Goal: Task Accomplishment & Management: Complete application form

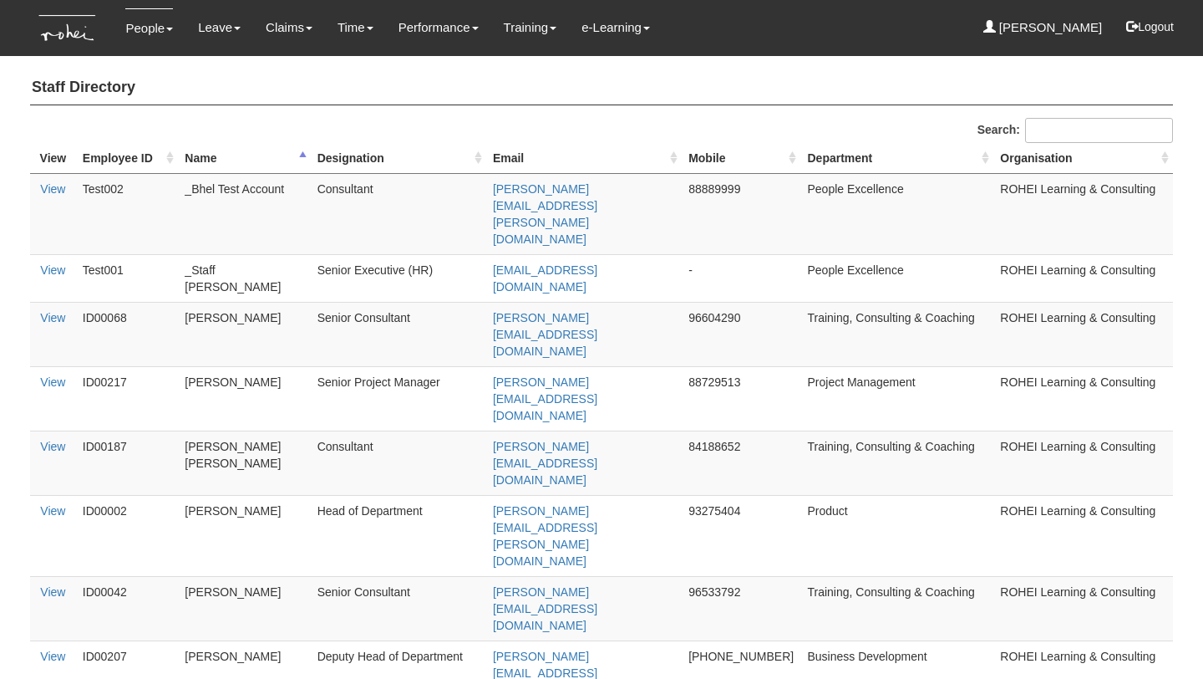
select select "50"
click at [280, 78] on link "Submit Claims" at bounding box center [320, 73] width 132 height 33
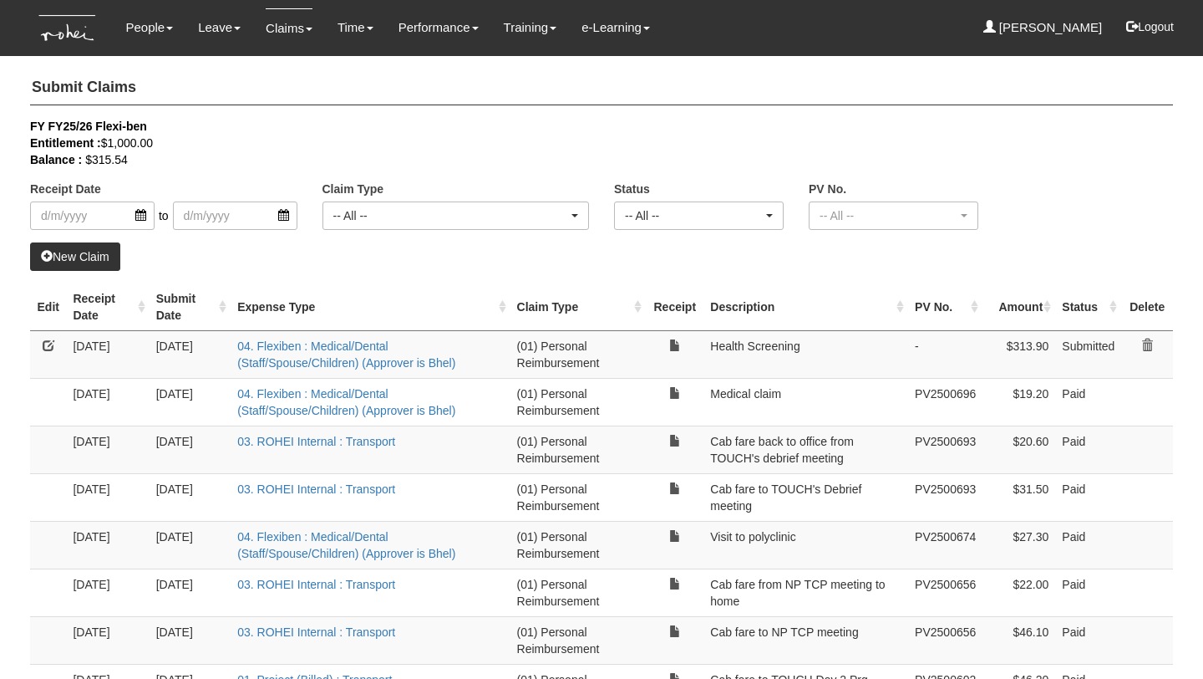
select select "50"
click at [91, 251] on link "New Claim" at bounding box center [75, 256] width 90 height 28
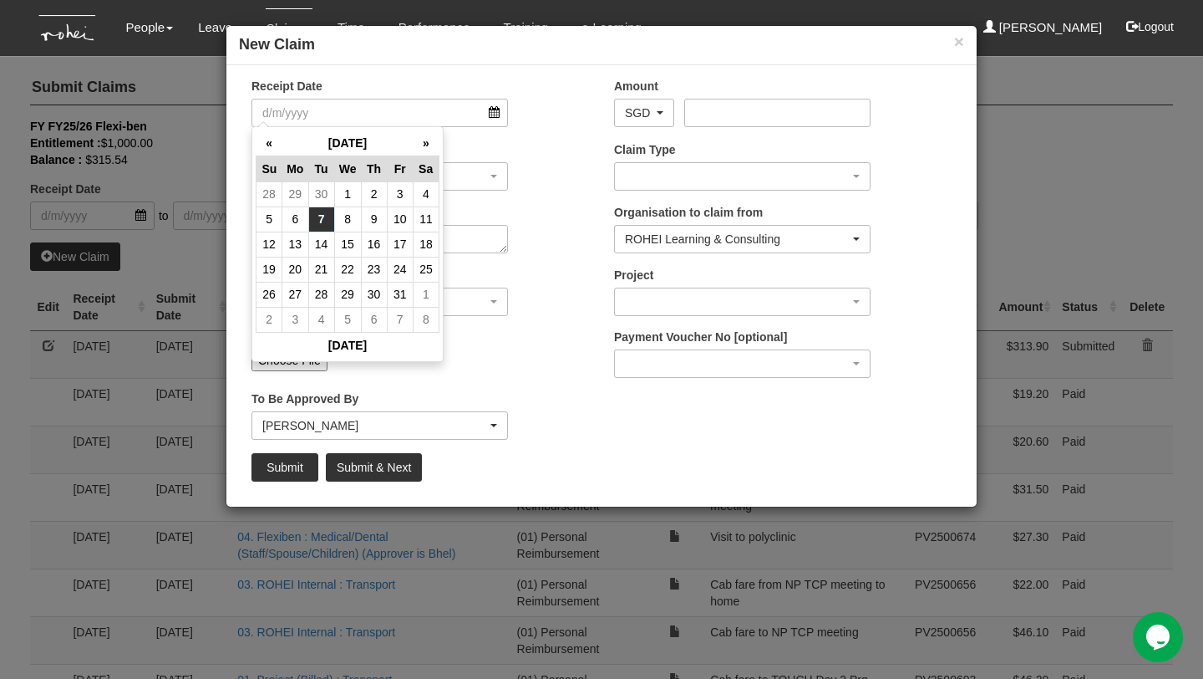
click at [329, 216] on td "7" at bounding box center [321, 218] width 26 height 25
type input "7/10/2025"
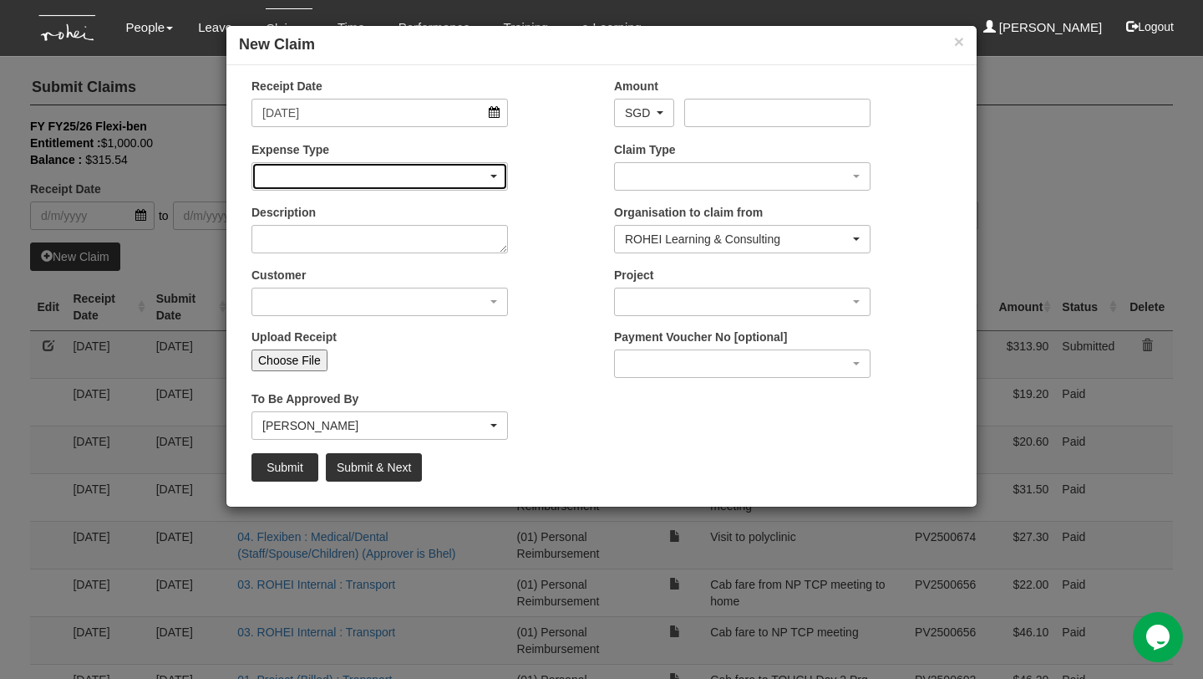
click at [389, 173] on div "button" at bounding box center [379, 176] width 255 height 27
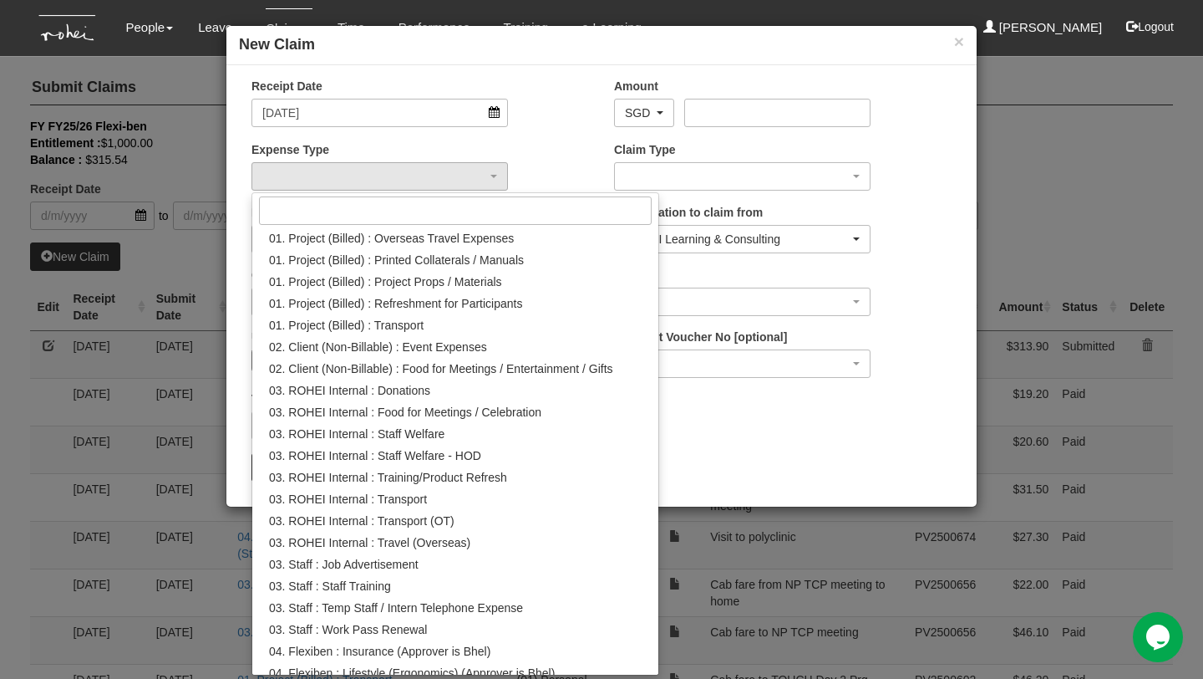
scroll to position [74, 0]
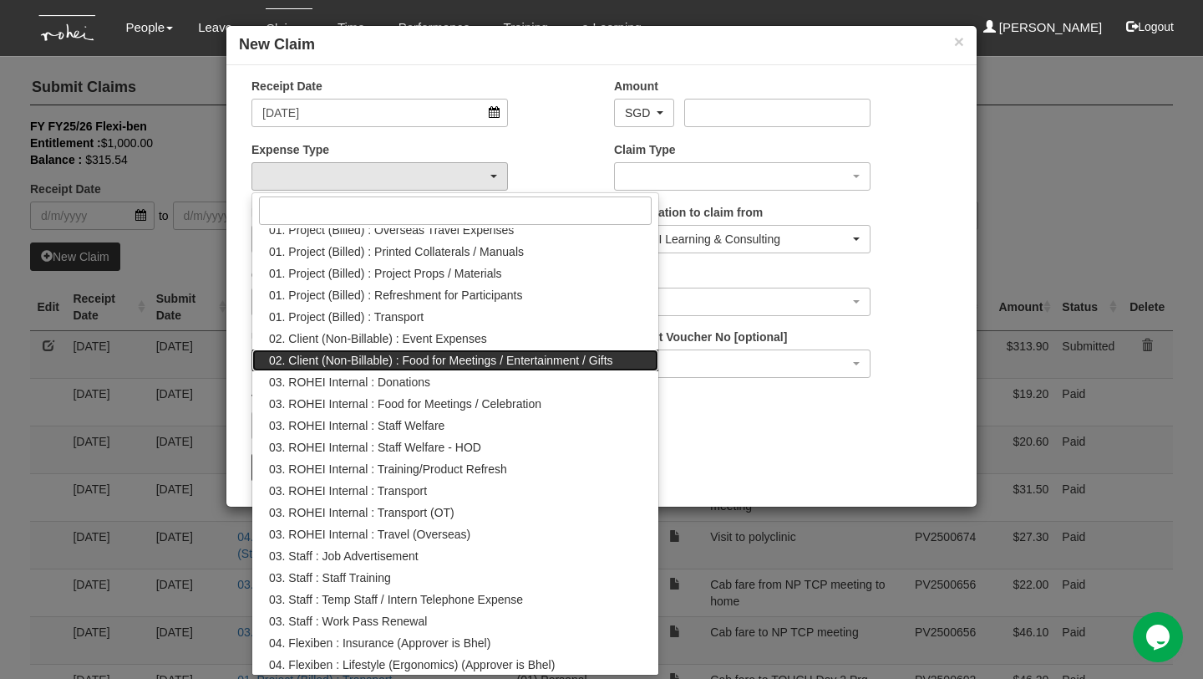
click at [470, 361] on span "02. Client (Non-Billable) : Food for Meetings / Entertainment / Gifts" at bounding box center [441, 360] width 344 height 17
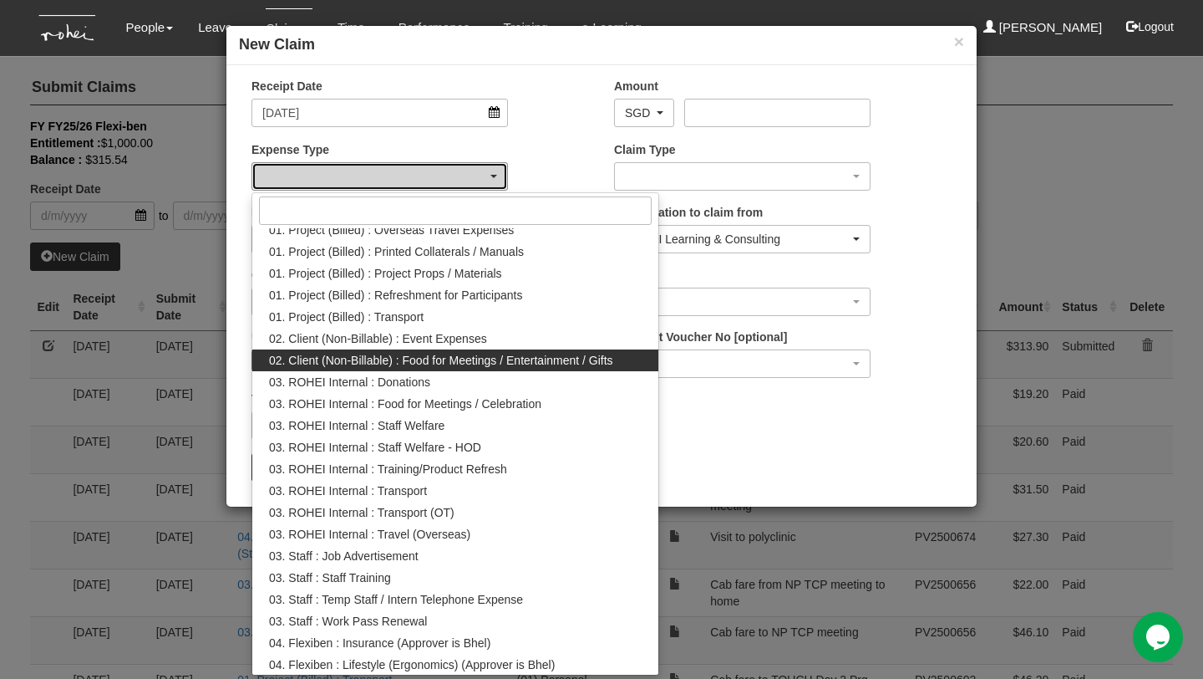
select select "129"
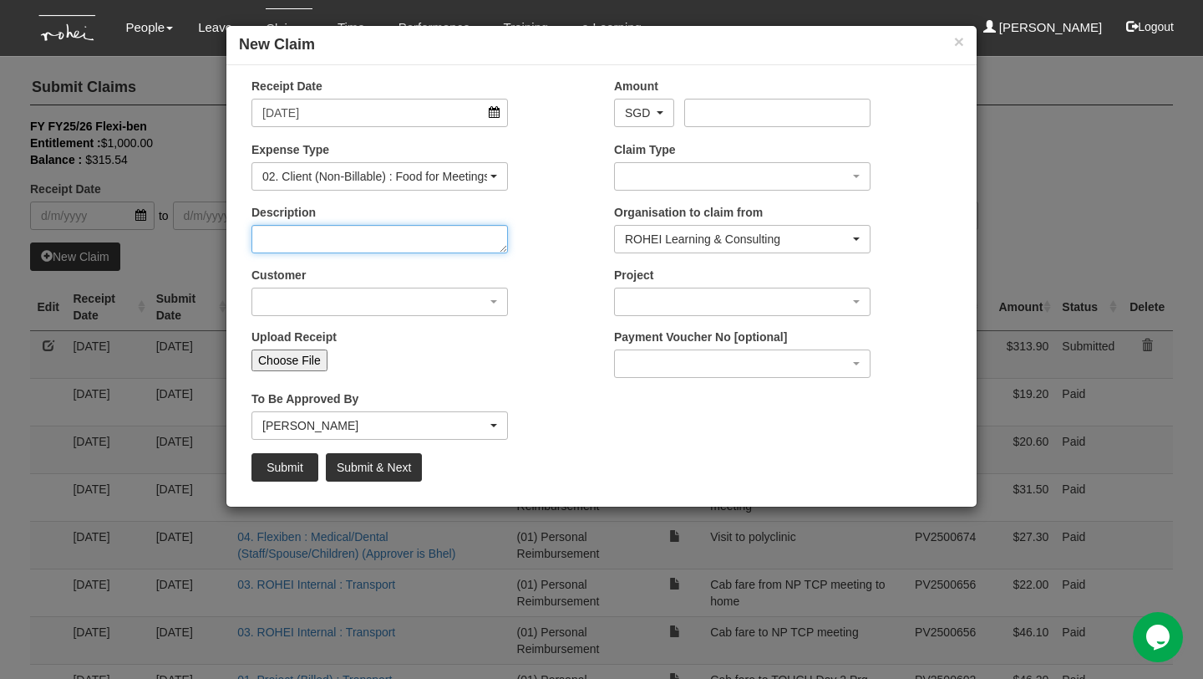
click at [459, 225] on textarea "Description" at bounding box center [380, 239] width 257 height 28
type textarea "F"
type textarea "Food for Meeting with TOUCH"
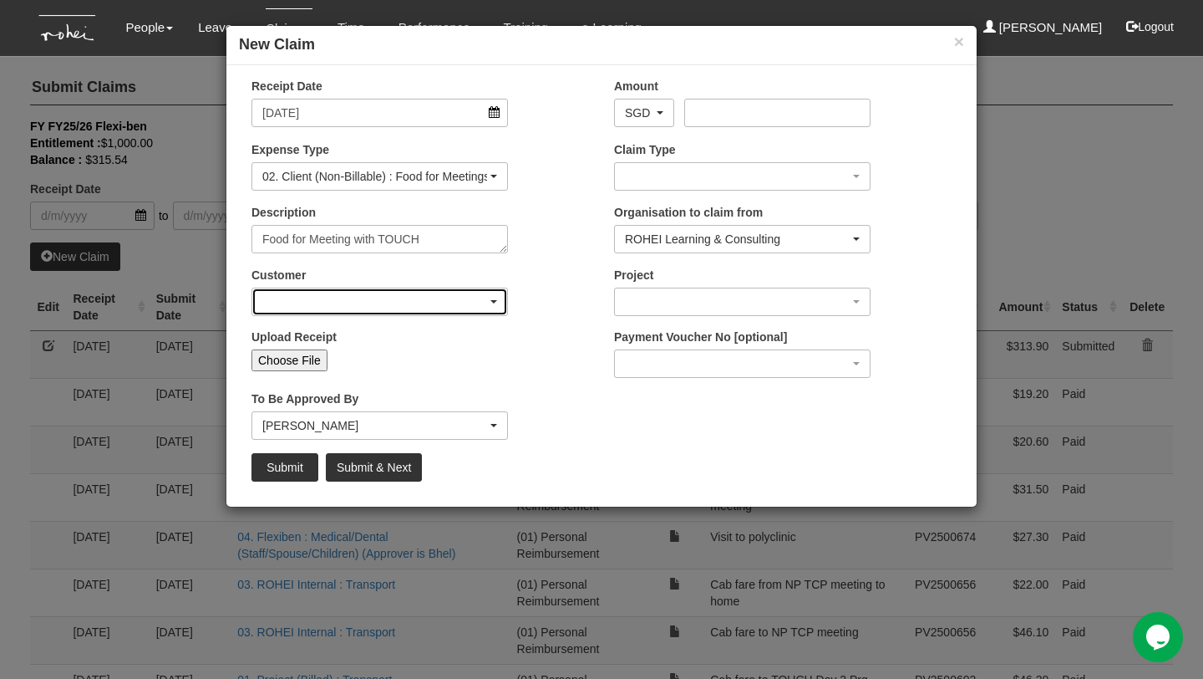
click at [420, 300] on div "button" at bounding box center [379, 301] width 255 height 27
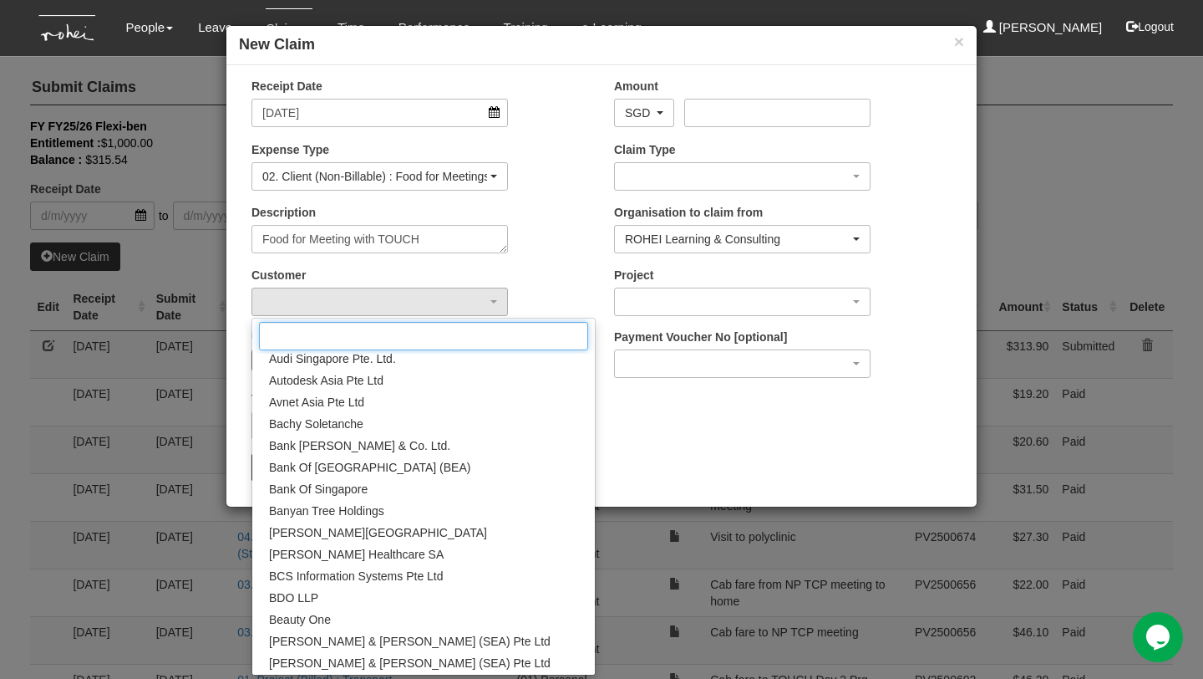
scroll to position [949, 0]
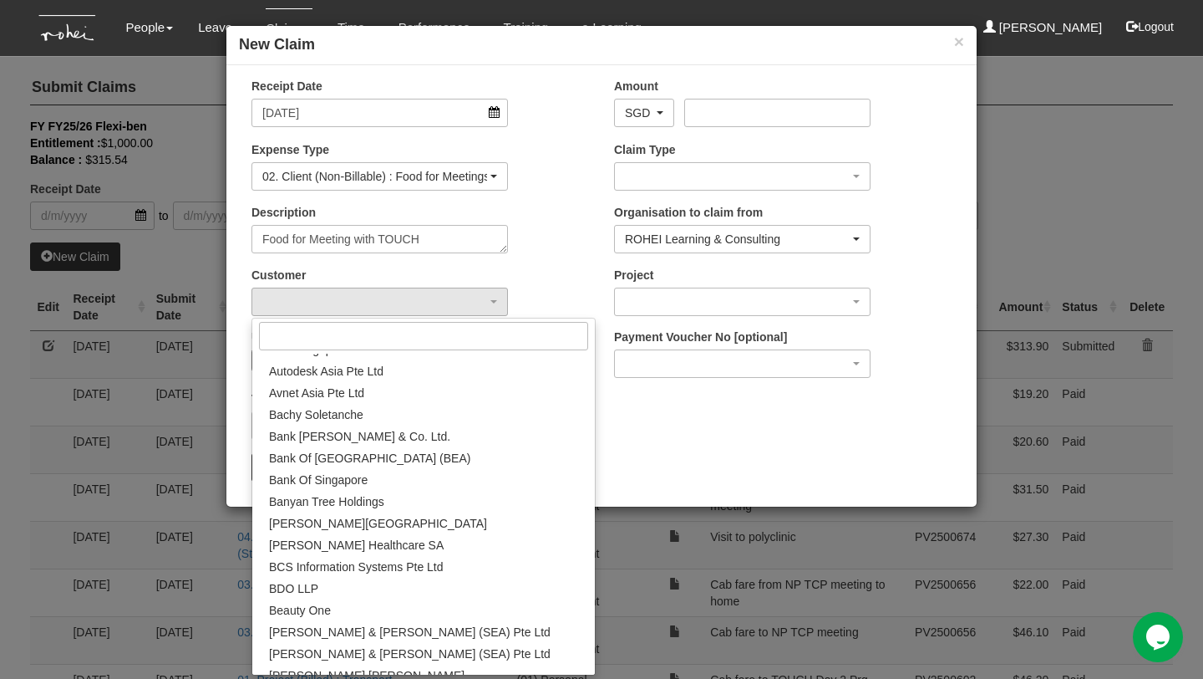
click at [555, 237] on div "Description Food for Meeting with TOUCH" at bounding box center [420, 235] width 363 height 62
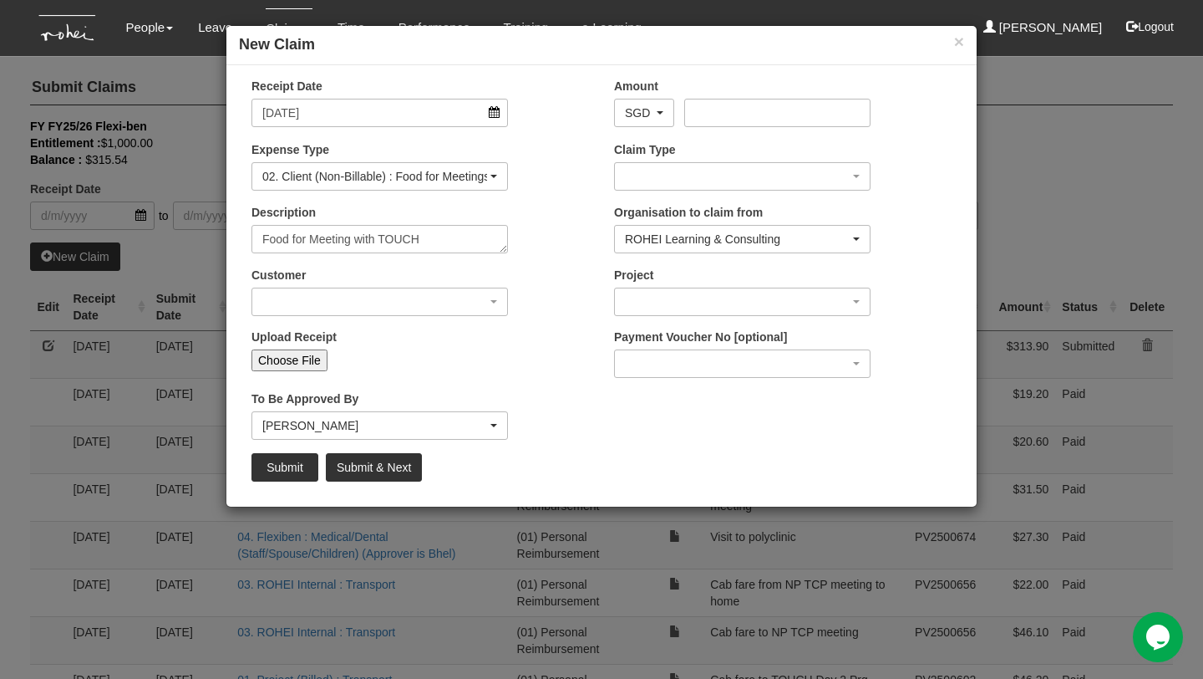
scroll to position [0, 0]
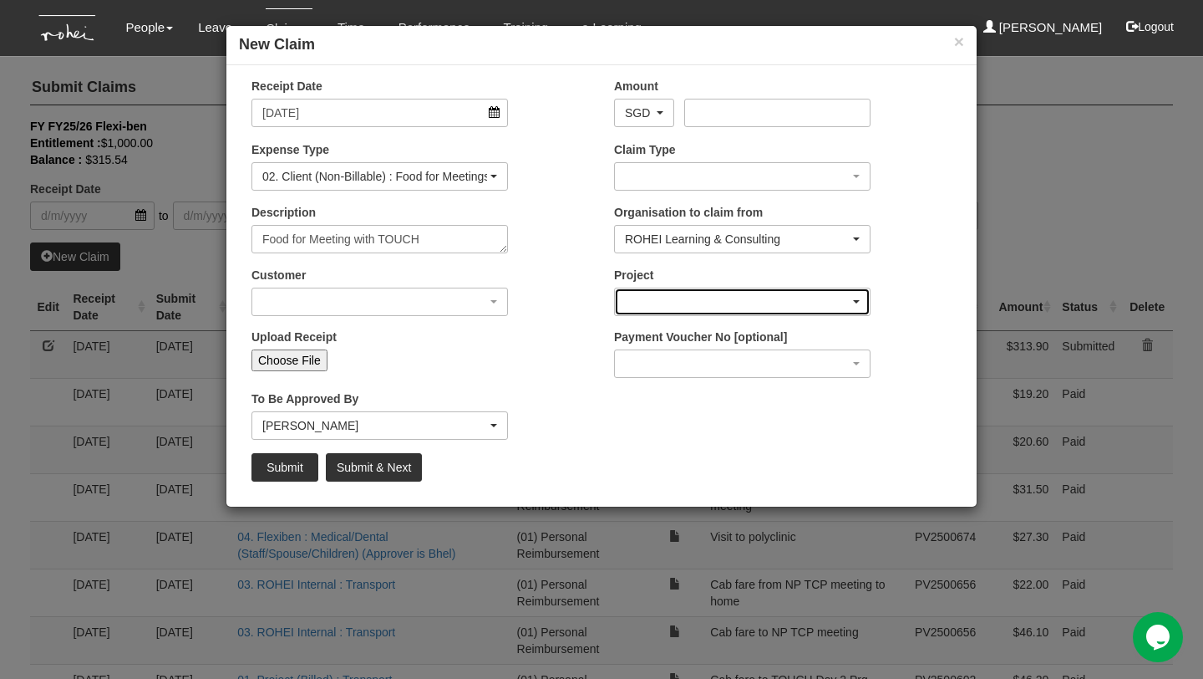
click at [693, 303] on div "button" at bounding box center [742, 301] width 255 height 27
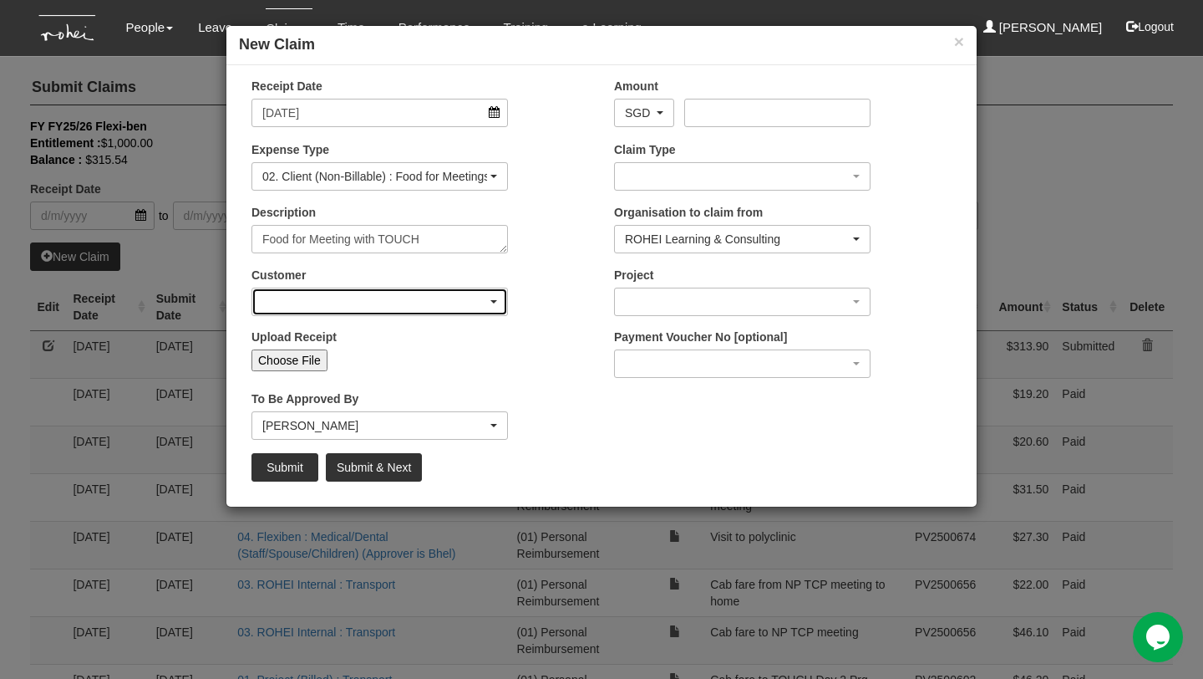
click at [457, 299] on div "button" at bounding box center [379, 301] width 255 height 27
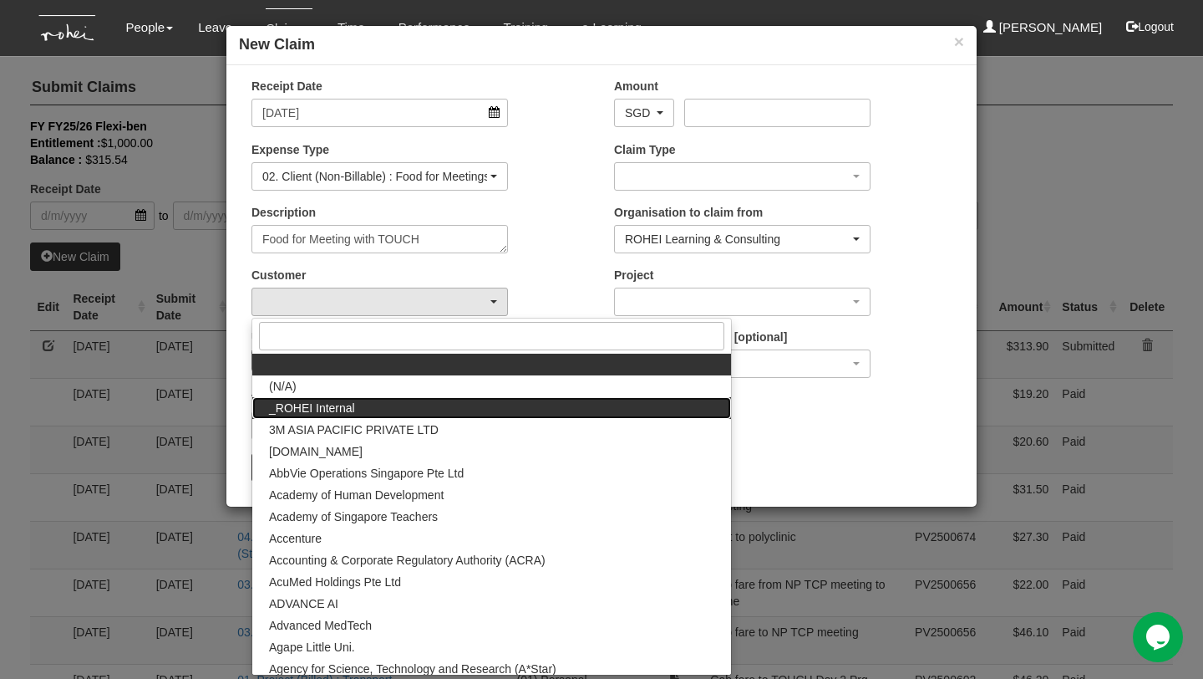
click at [447, 411] on link "_ROHEI Internal" at bounding box center [491, 408] width 479 height 22
select select "397"
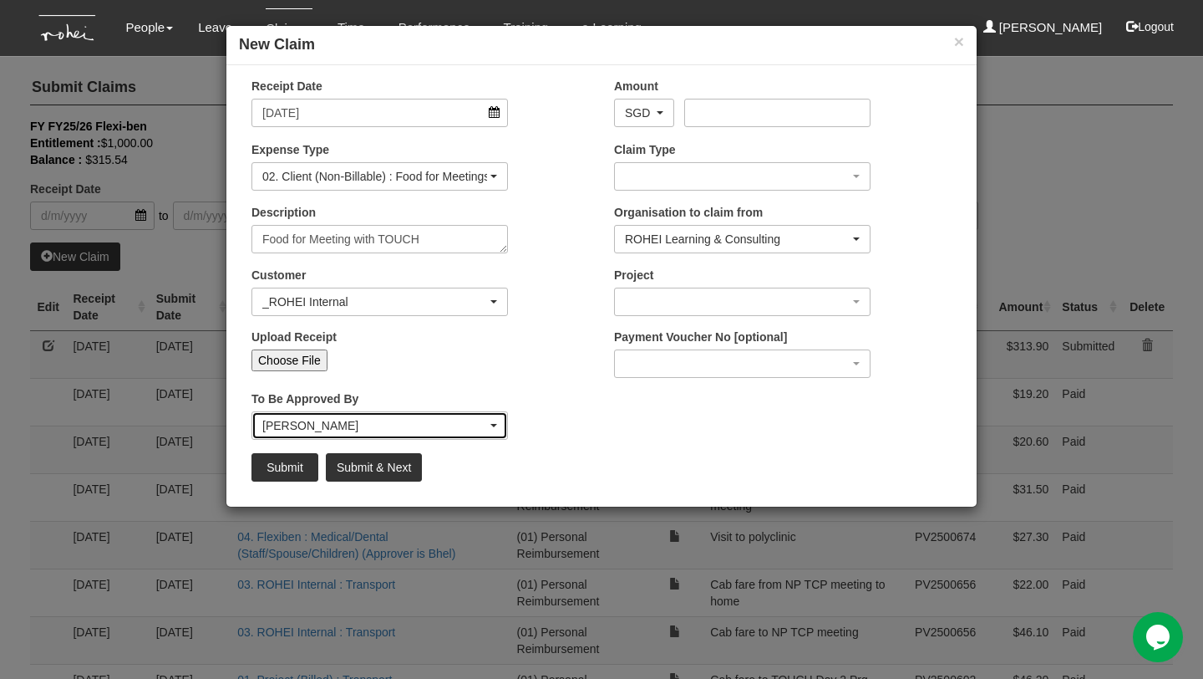
click at [474, 430] on div "[PERSON_NAME]" at bounding box center [374, 425] width 225 height 17
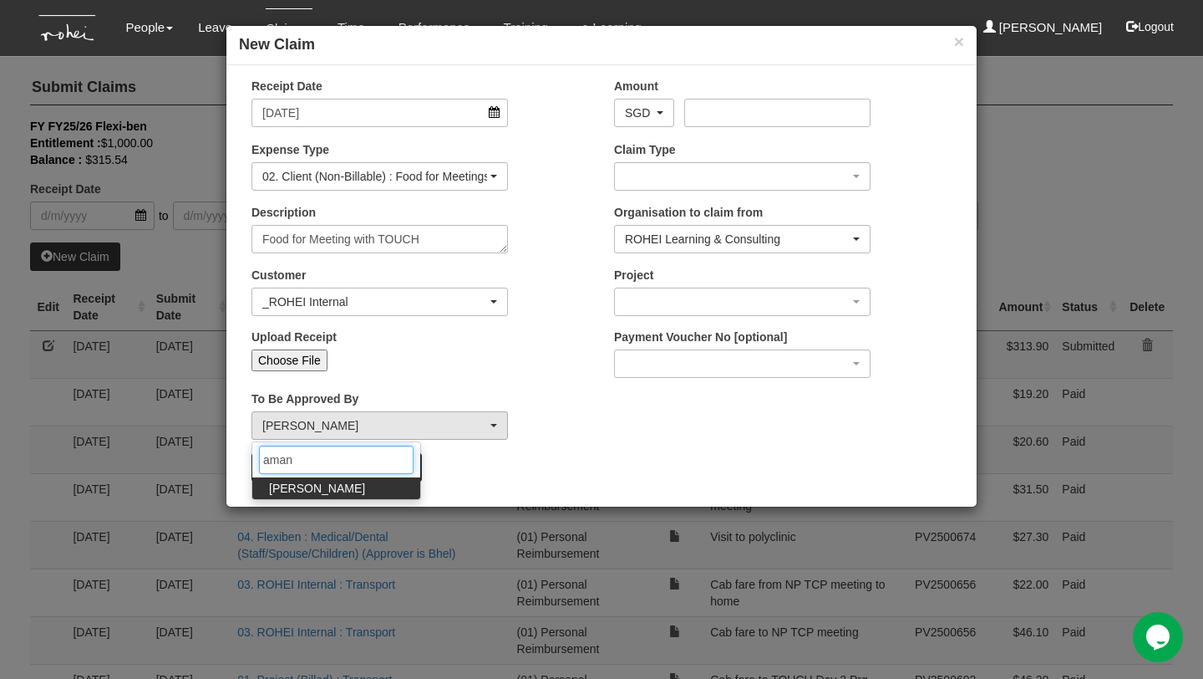
type input "aman"
click at [303, 493] on span "[PERSON_NAME]" at bounding box center [317, 488] width 96 height 17
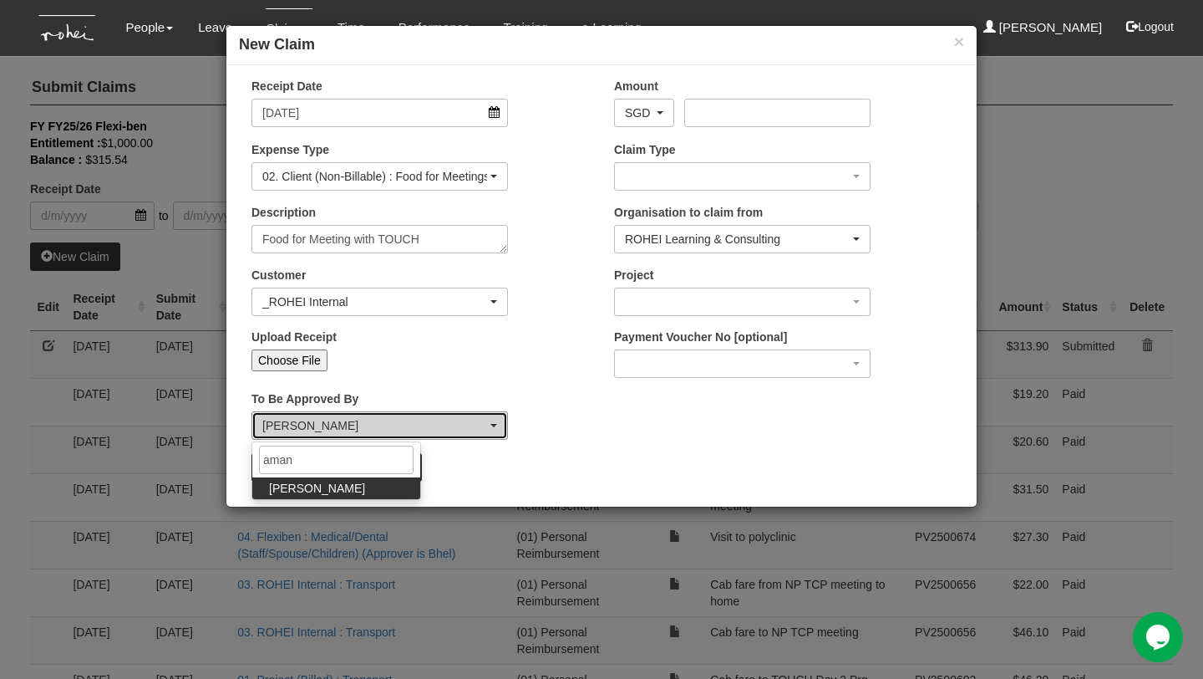
select select "edb3de3f-770e-4307-a283-f606937ddba3"
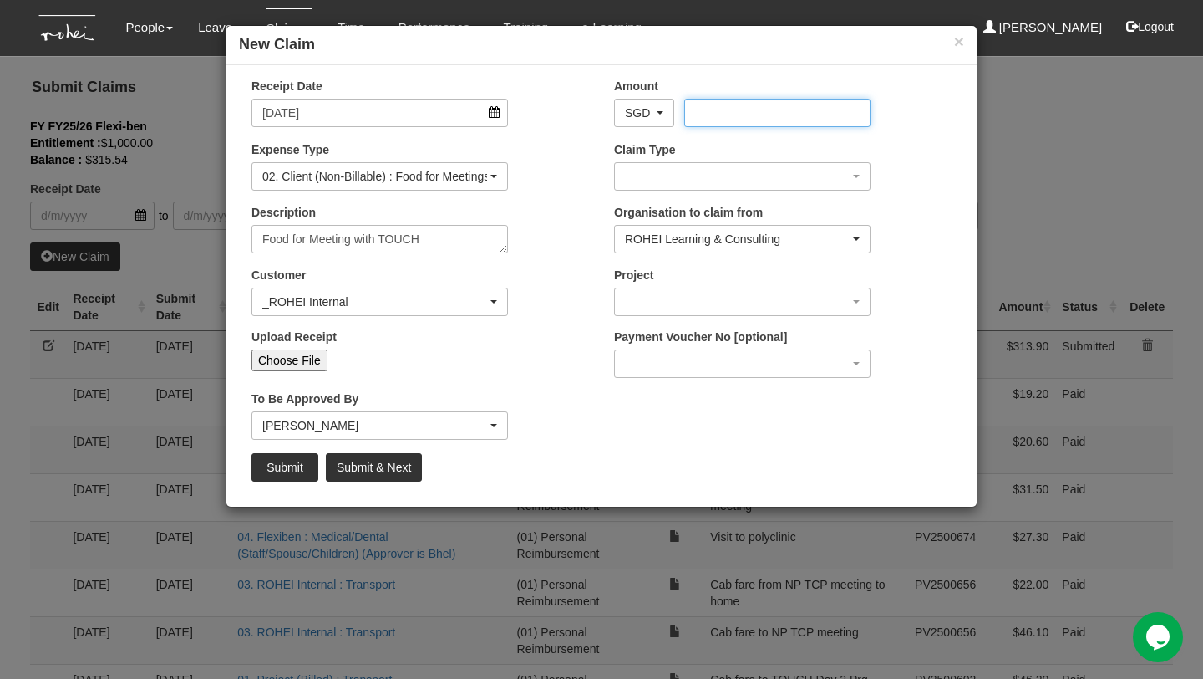
click at [740, 114] on input "Amount" at bounding box center [777, 113] width 186 height 28
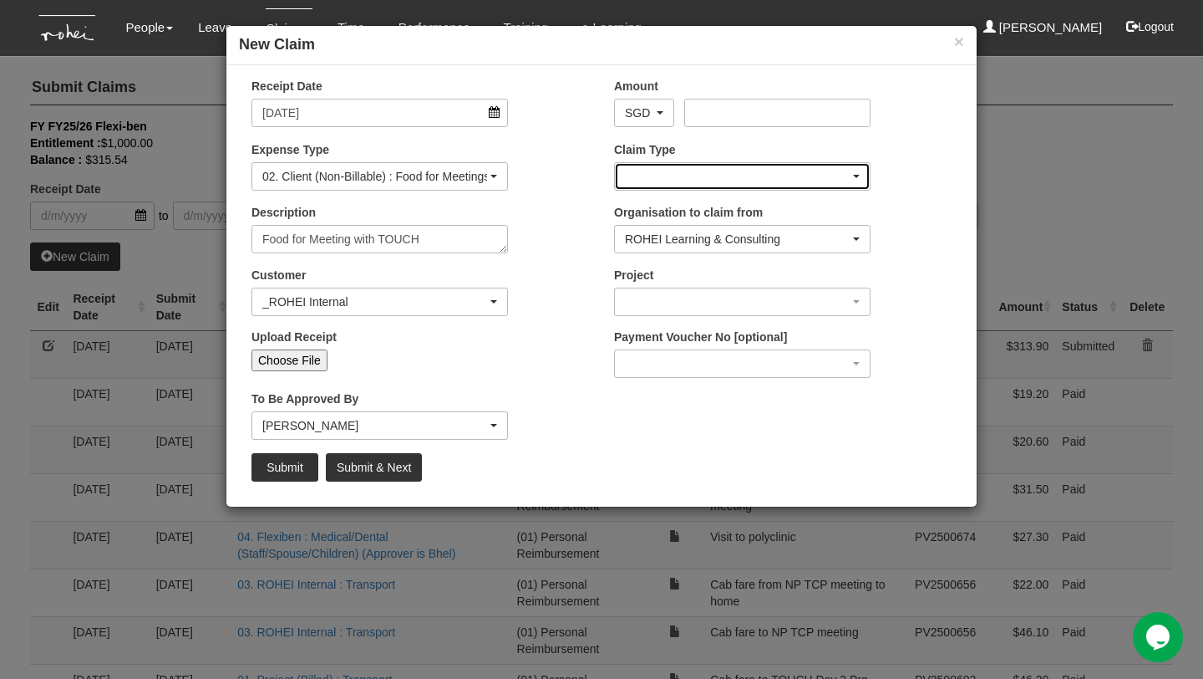
click at [721, 170] on div "button" at bounding box center [742, 176] width 255 height 27
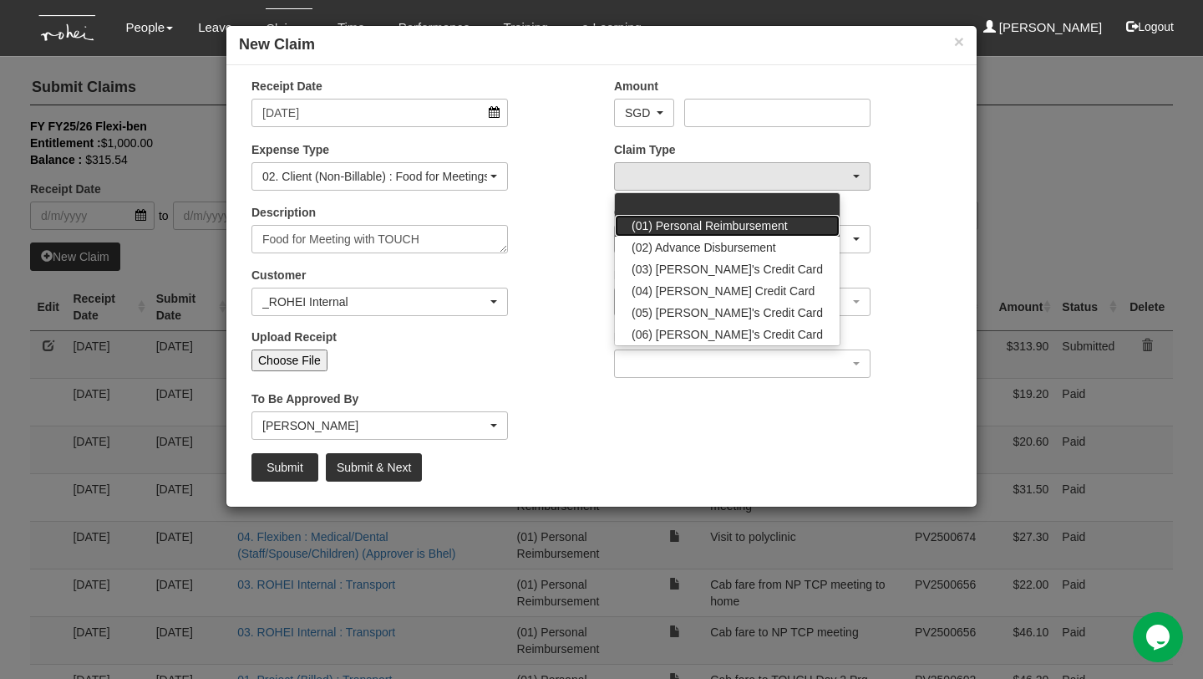
click at [761, 227] on span "(01) Personal Reimbursement" at bounding box center [710, 225] width 156 height 17
select select "14"
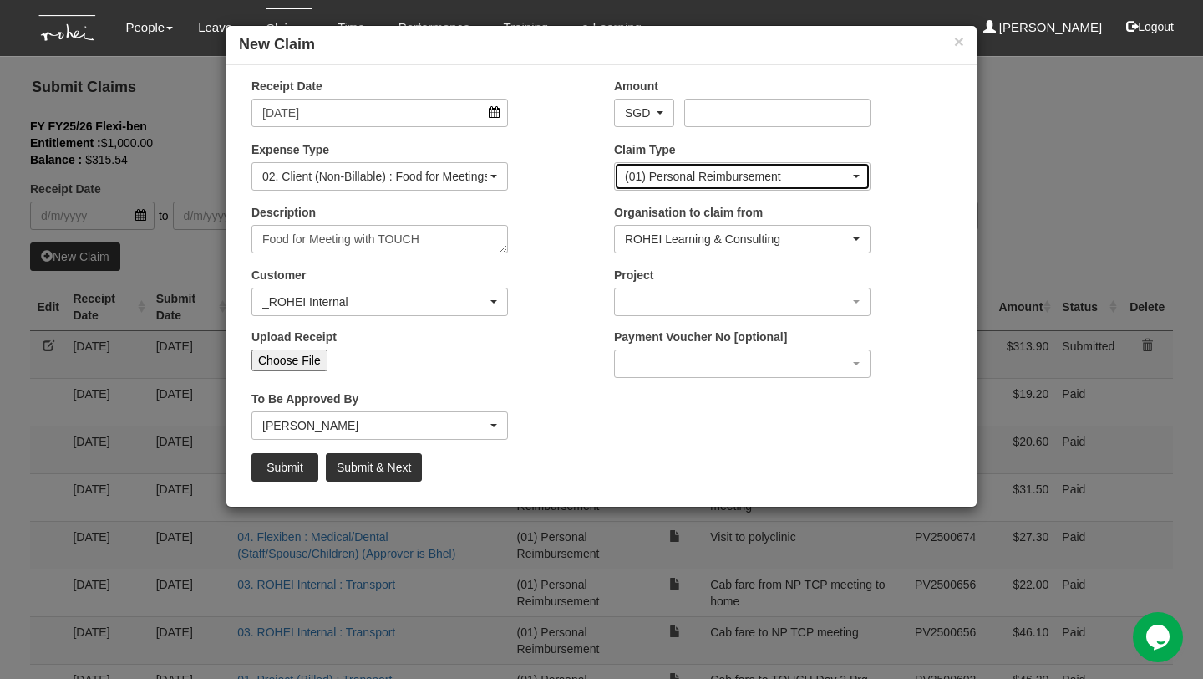
click at [827, 178] on div "(01) Personal Reimbursement" at bounding box center [737, 176] width 225 height 17
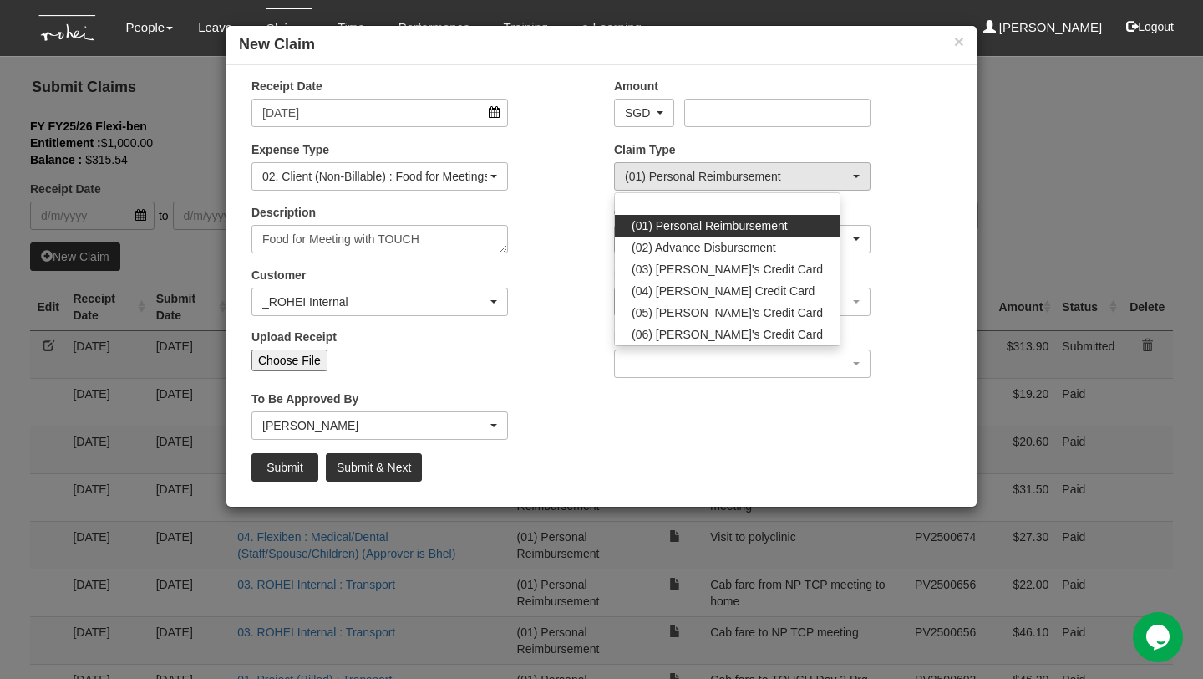
click at [950, 186] on div "Claim Type (01) Personal Reimbursement (02) Advance Disbursement (03) Daniel's …" at bounding box center [783, 172] width 363 height 62
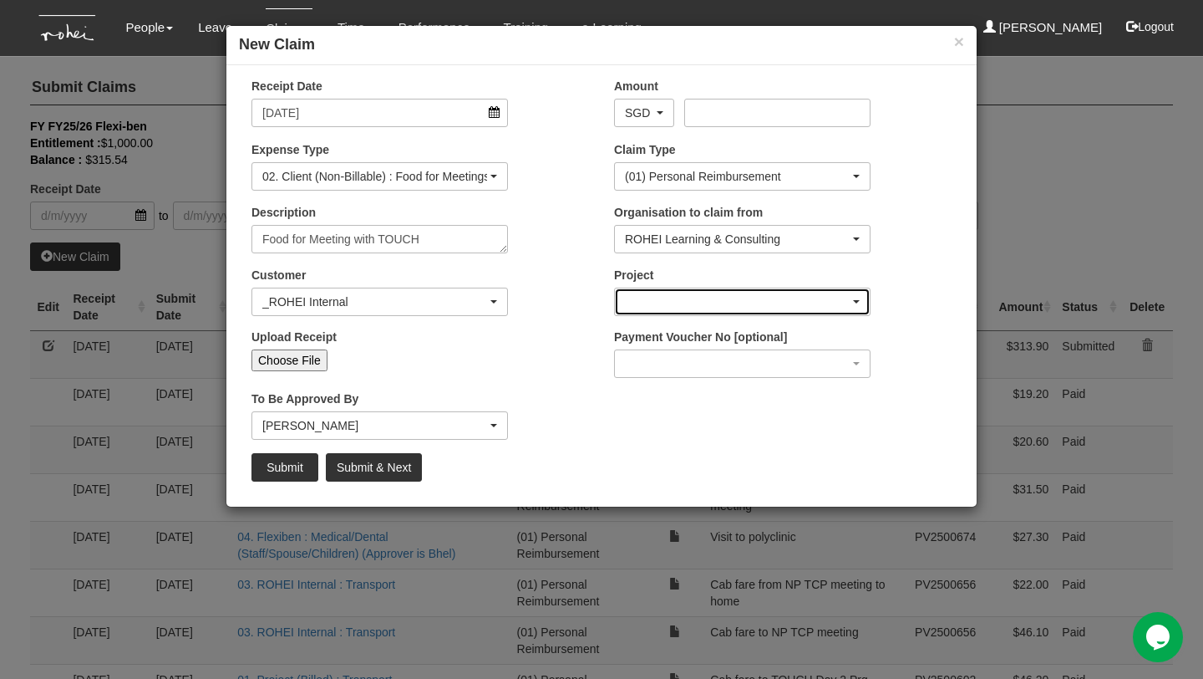
click at [765, 304] on div "button" at bounding box center [742, 301] width 255 height 27
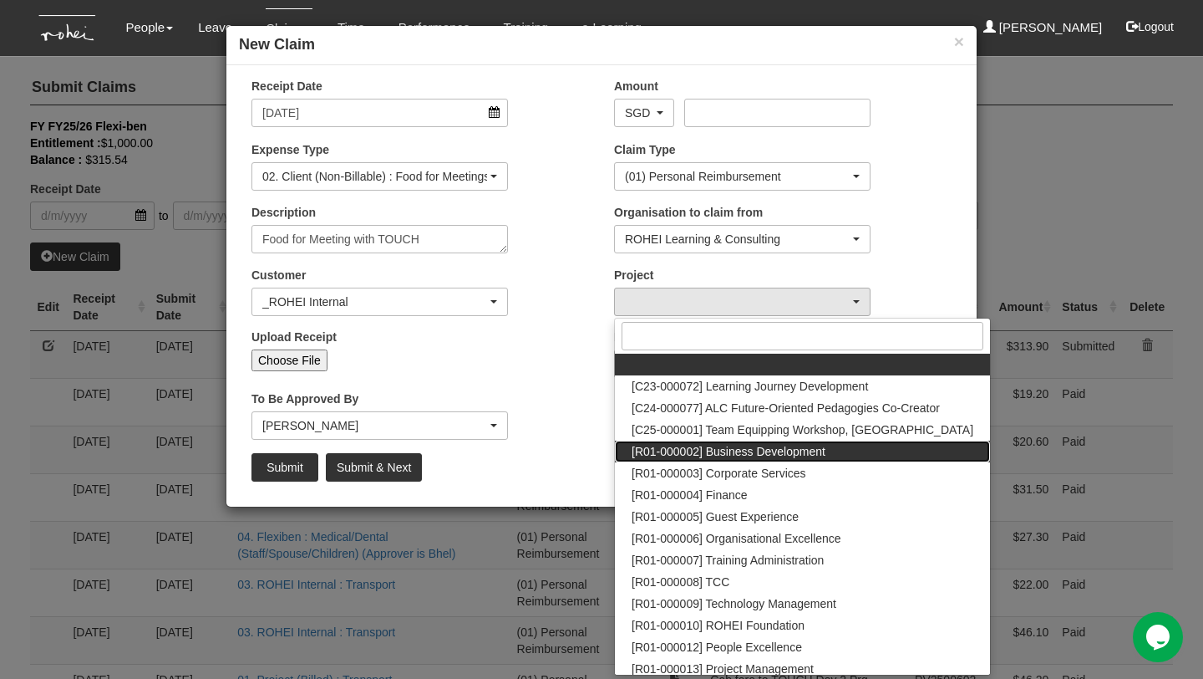
click at [808, 457] on span "[R01-000002] Business Development" at bounding box center [729, 451] width 194 height 17
select select "1480"
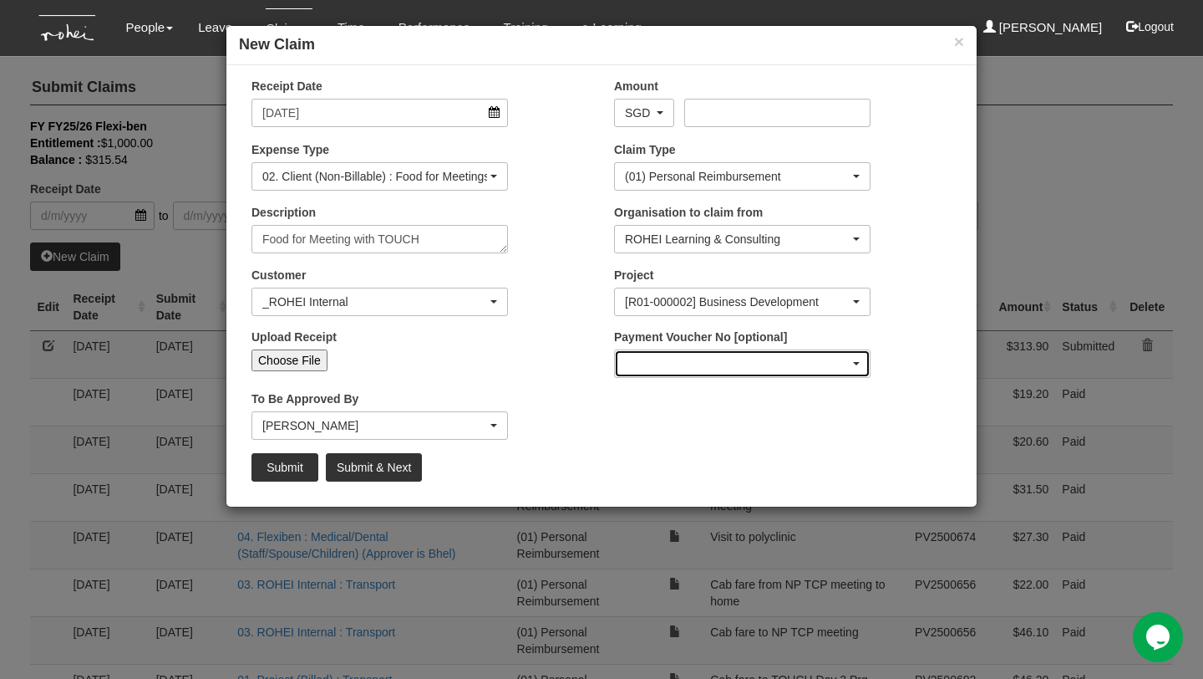
click at [807, 371] on div "button" at bounding box center [742, 363] width 255 height 27
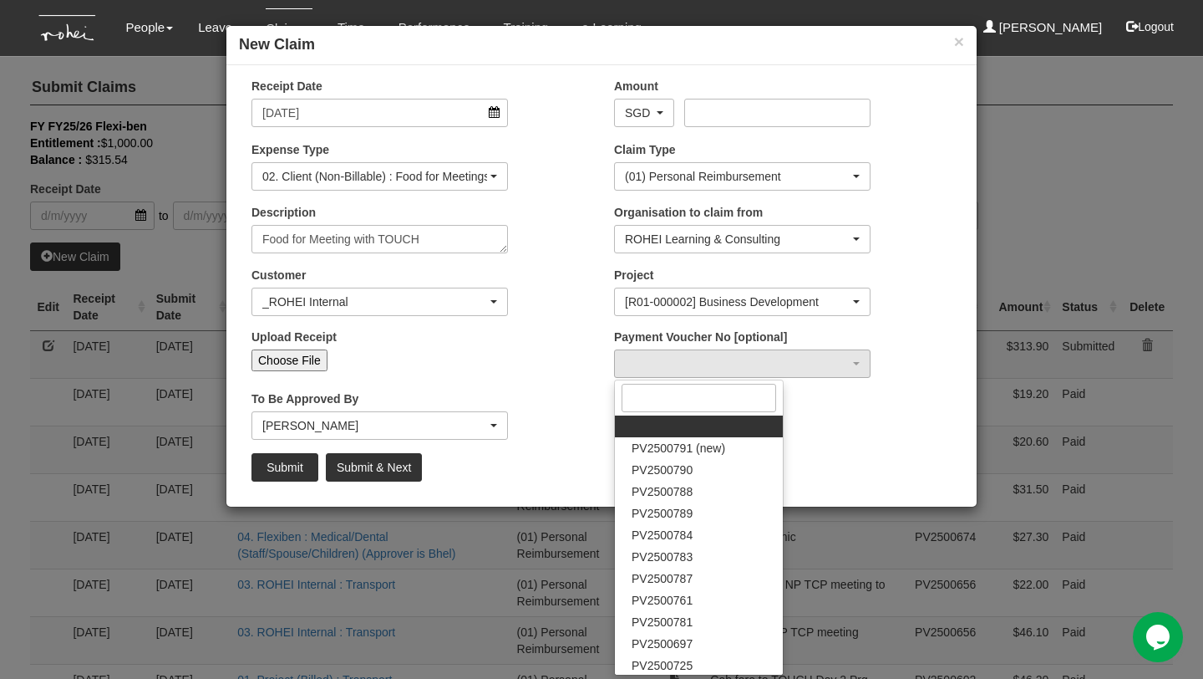
click at [903, 371] on div "Payment Voucher No [optional] PV2500791 (new) PV2500790 PV2500788 PV2500789 PV2…" at bounding box center [783, 359] width 363 height 62
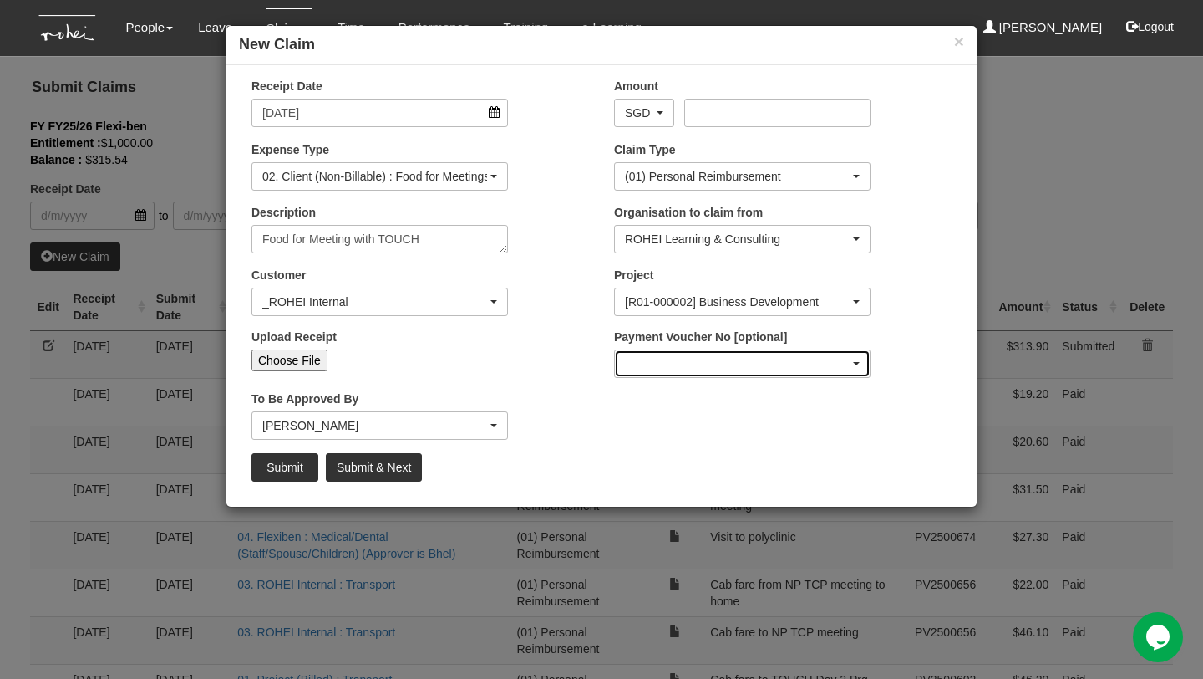
click at [850, 357] on div "button" at bounding box center [742, 363] width 255 height 27
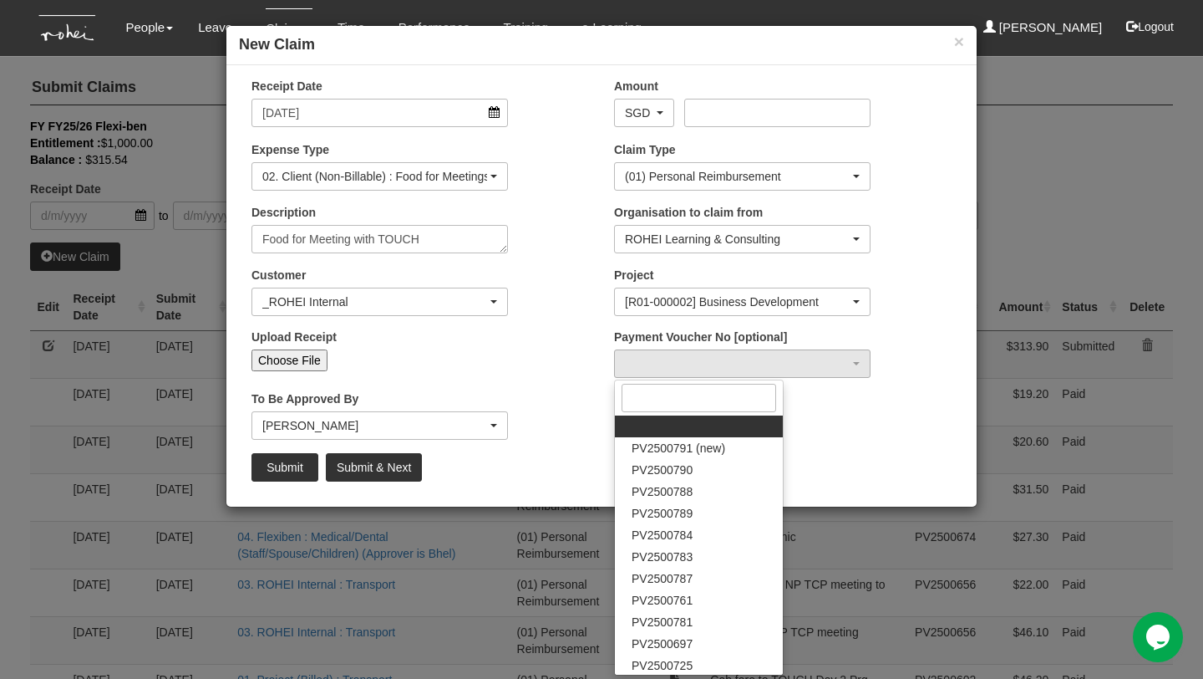
click at [893, 357] on div "Payment Voucher No [optional] PV2500791 (new) PV2500790 PV2500788 PV2500789 PV2…" at bounding box center [783, 359] width 363 height 62
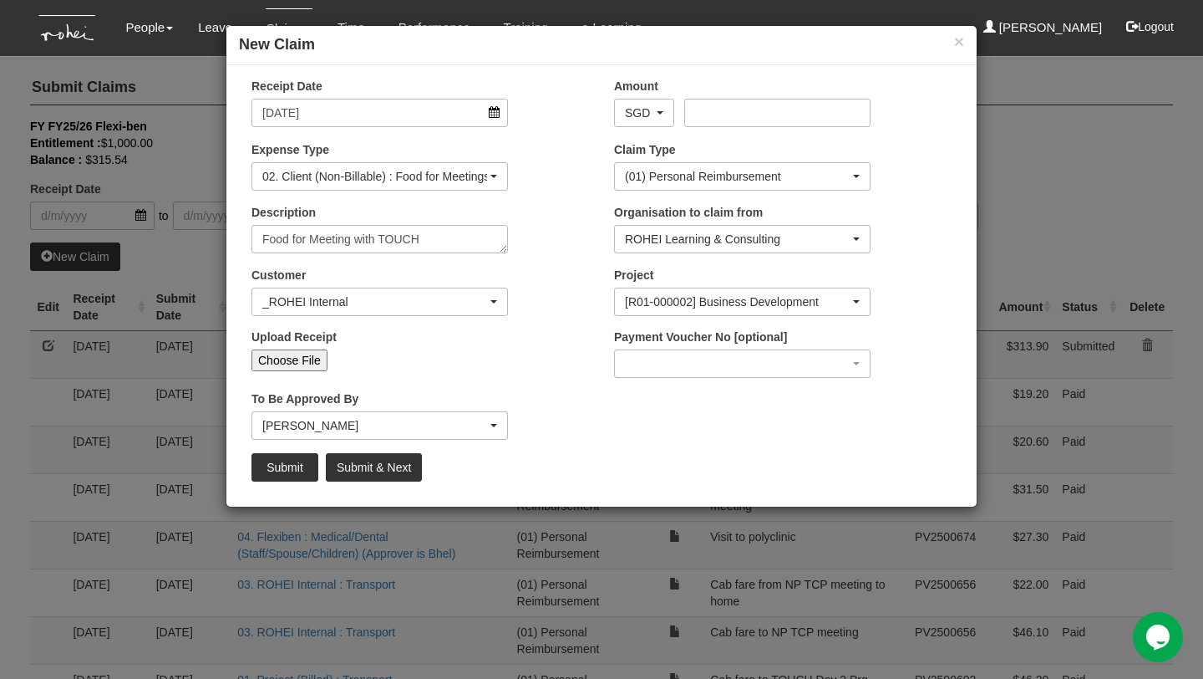
click at [298, 356] on input "Choose File" at bounding box center [290, 360] width 76 height 22
type input "C:\fakepath\Food for Meeting with TOUCH.jpeg"
type input "Choose Another File"
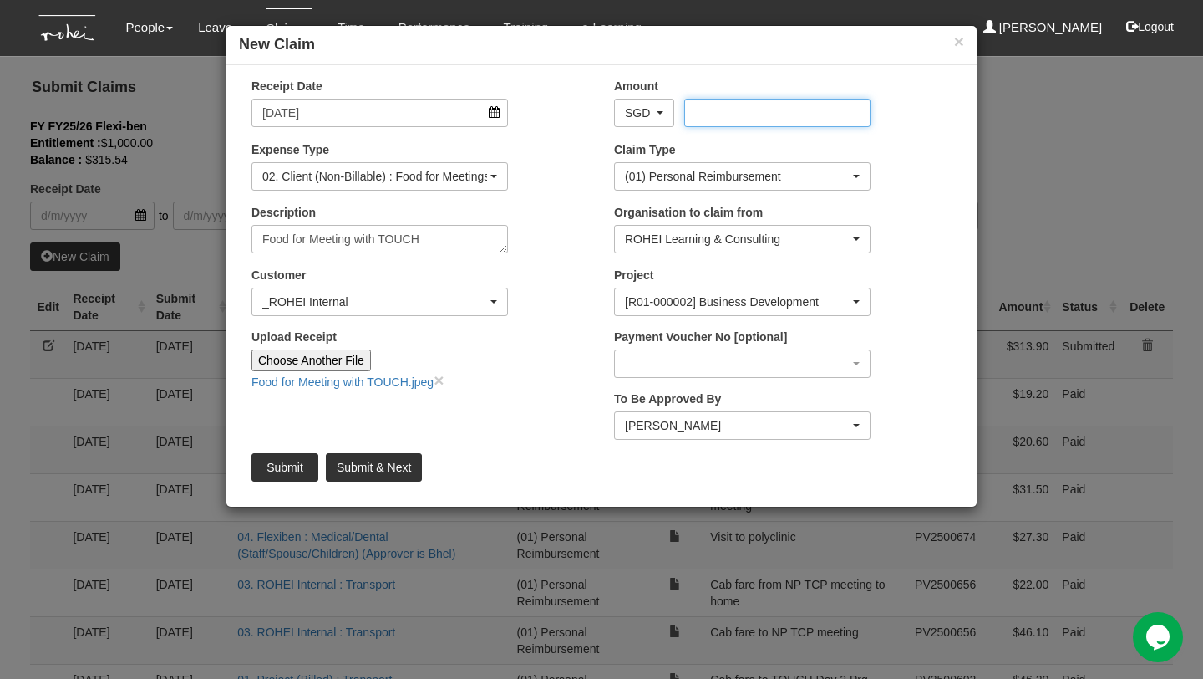
click at [740, 105] on input "Amount" at bounding box center [777, 113] width 186 height 28
type input "29.20"
click at [898, 196] on div "Claim Type (01) Personal Reimbursement (02) Advance Disbursement (03) Daniel's …" at bounding box center [783, 172] width 363 height 62
click at [281, 465] on input "Submit" at bounding box center [285, 467] width 67 height 28
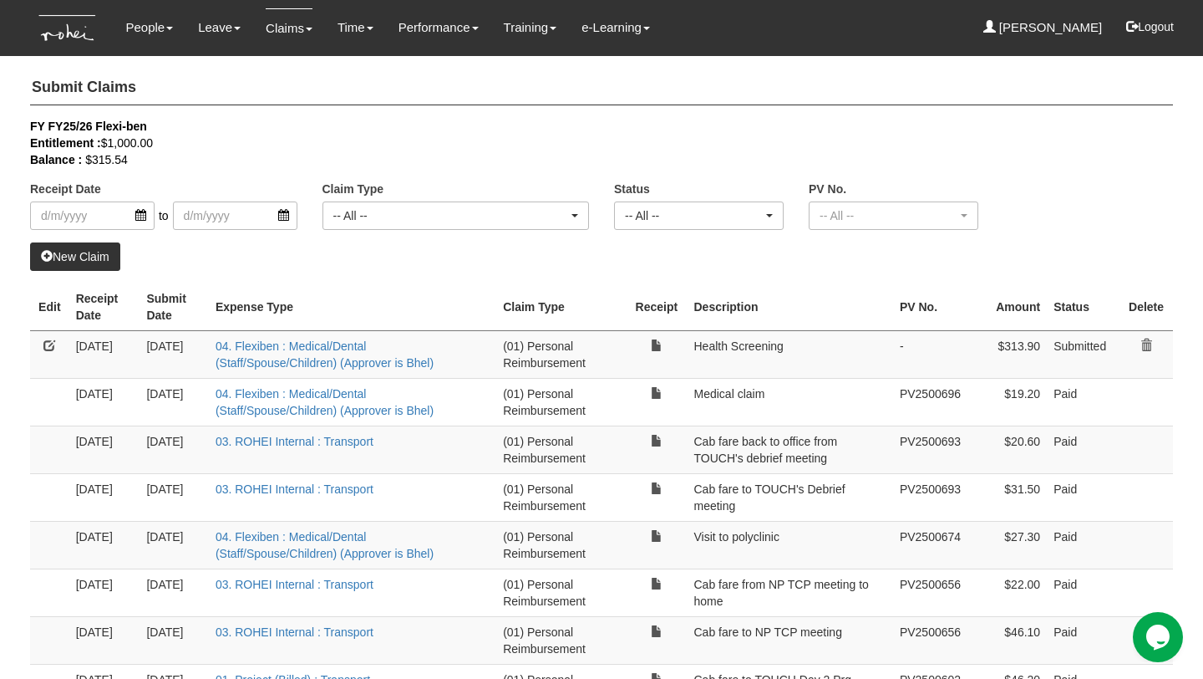
select select "50"
